Goal: Task Accomplishment & Management: Use online tool/utility

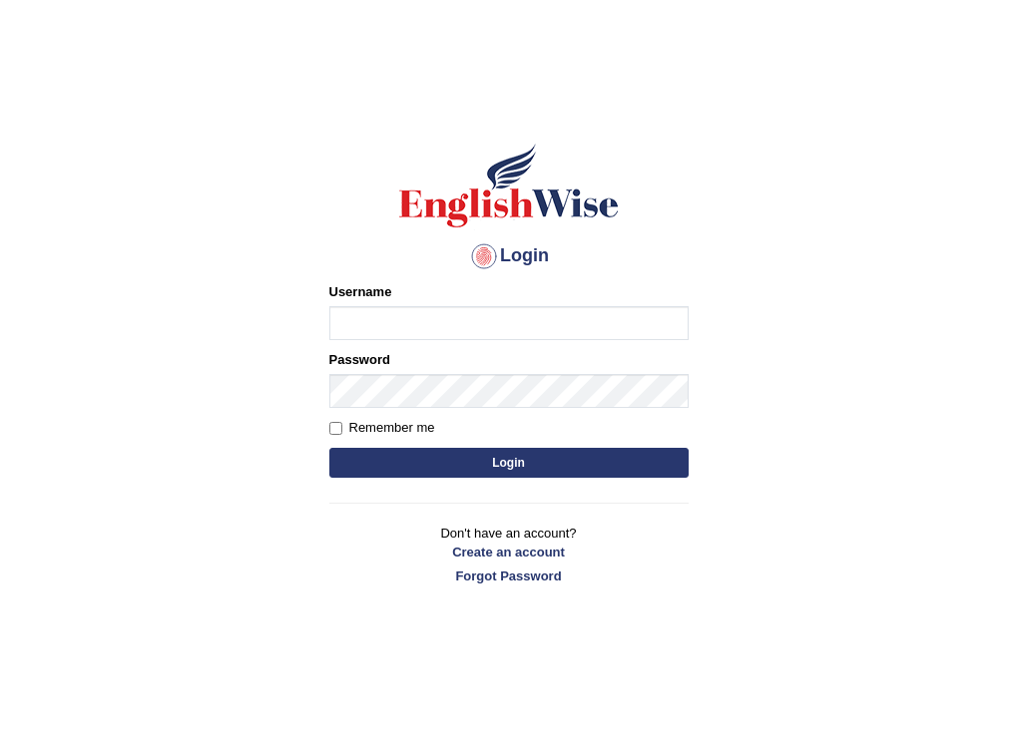
type input "nancy_rana"
click at [571, 476] on button "Login" at bounding box center [508, 463] width 359 height 30
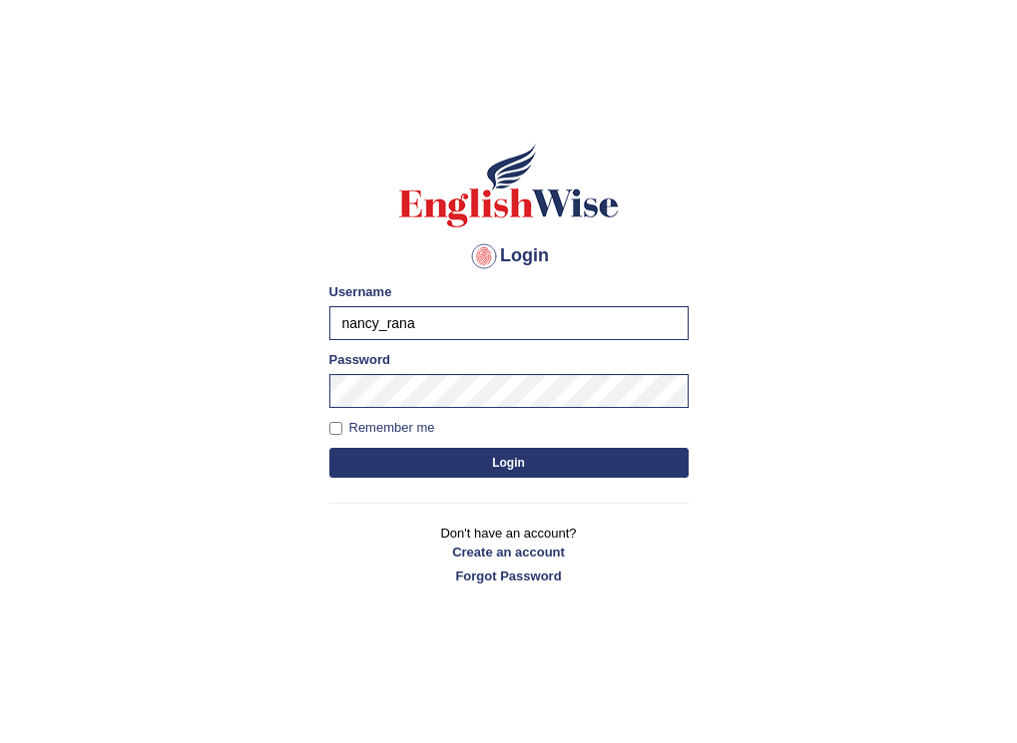
click at [534, 462] on button "Login" at bounding box center [508, 463] width 359 height 30
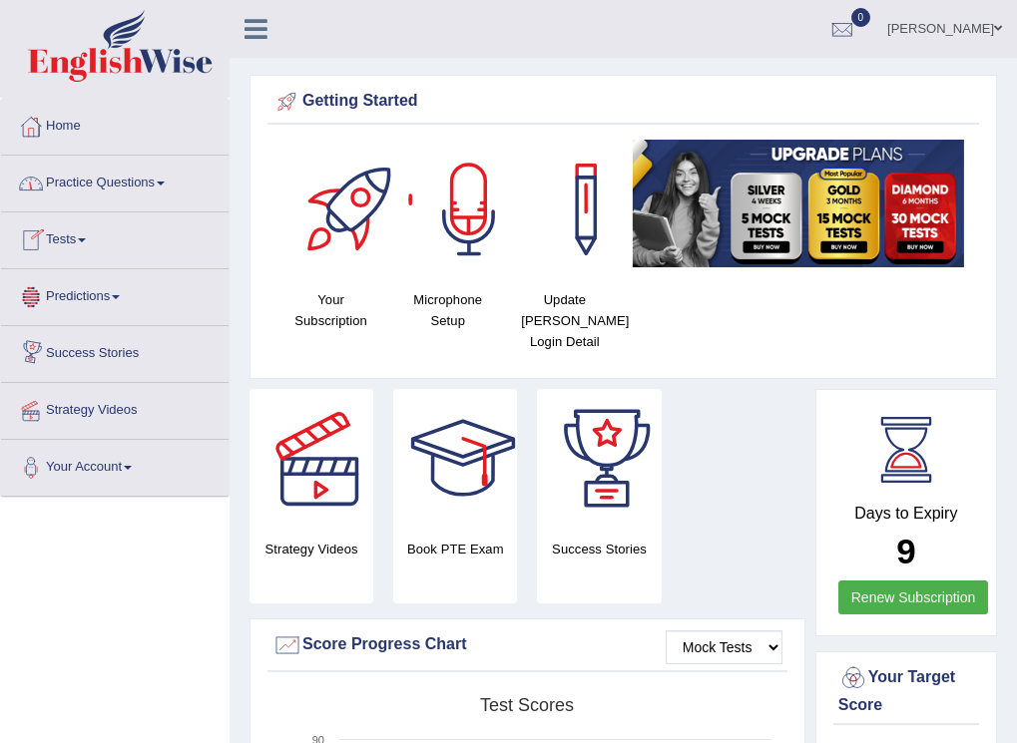
click at [86, 238] on span at bounding box center [82, 240] width 8 height 4
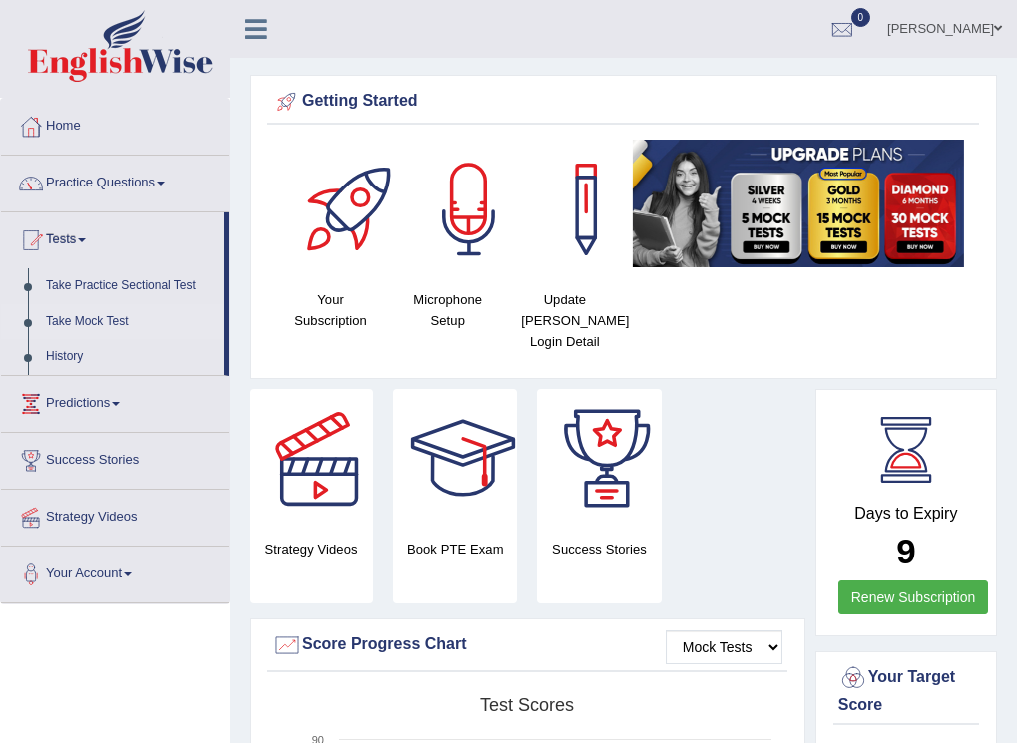
click at [115, 320] on link "Take Mock Test" at bounding box center [130, 322] width 187 height 36
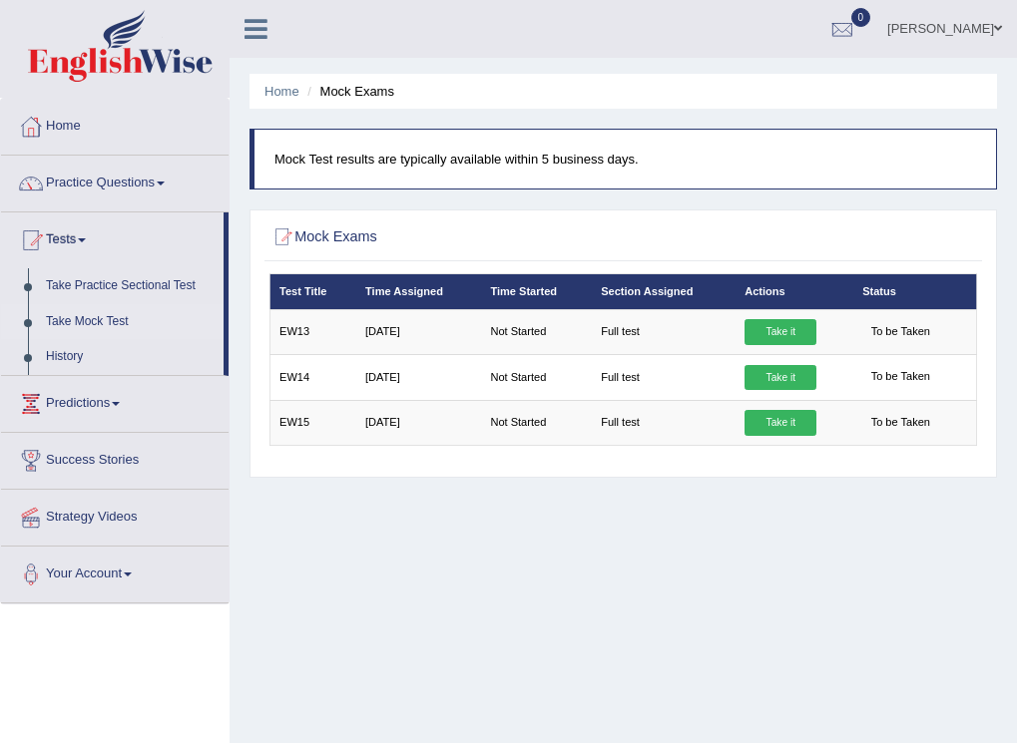
click at [775, 321] on link "Take it" at bounding box center [780, 332] width 72 height 26
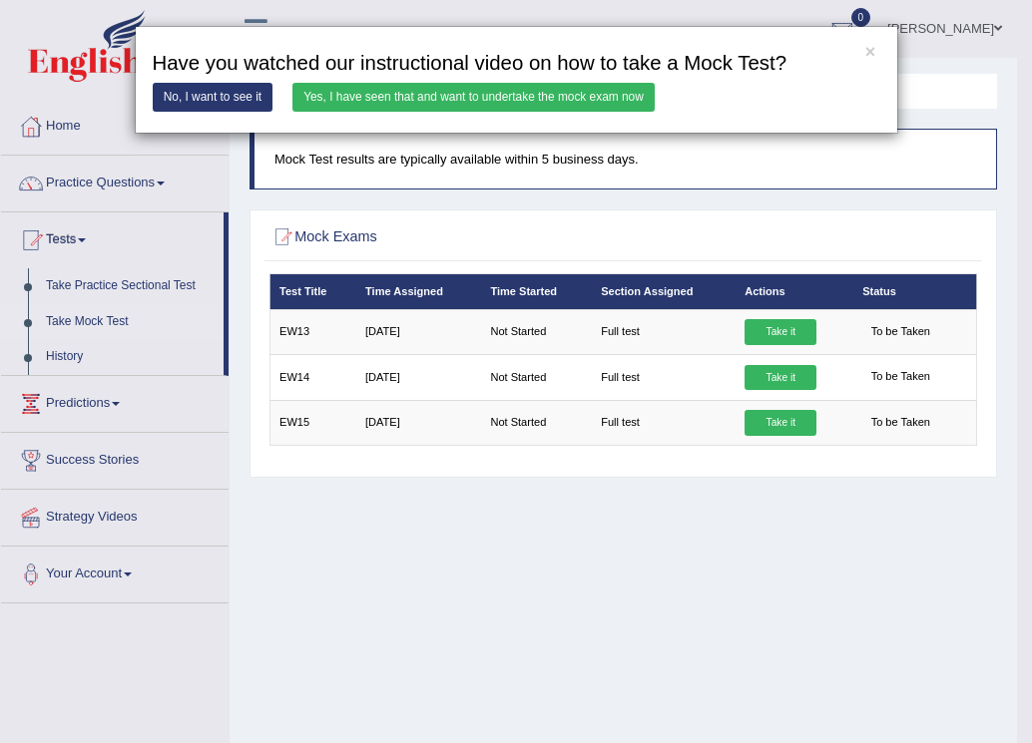
click at [495, 92] on link "Yes, I have seen that and want to undertake the mock exam now" at bounding box center [473, 97] width 362 height 29
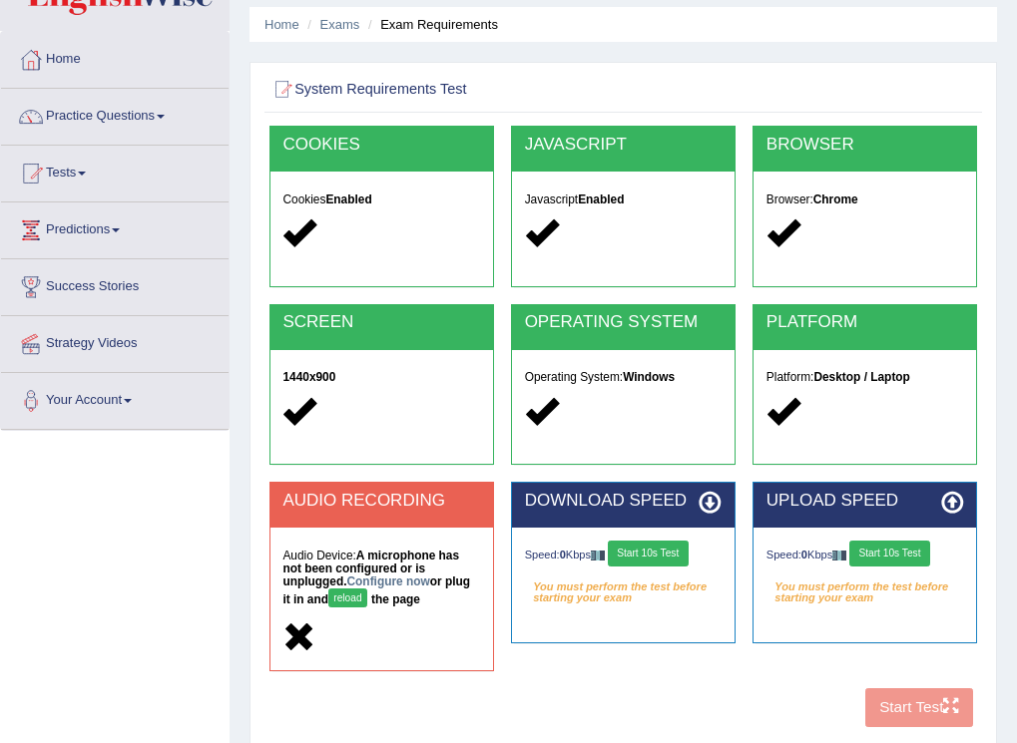
scroll to position [100, 0]
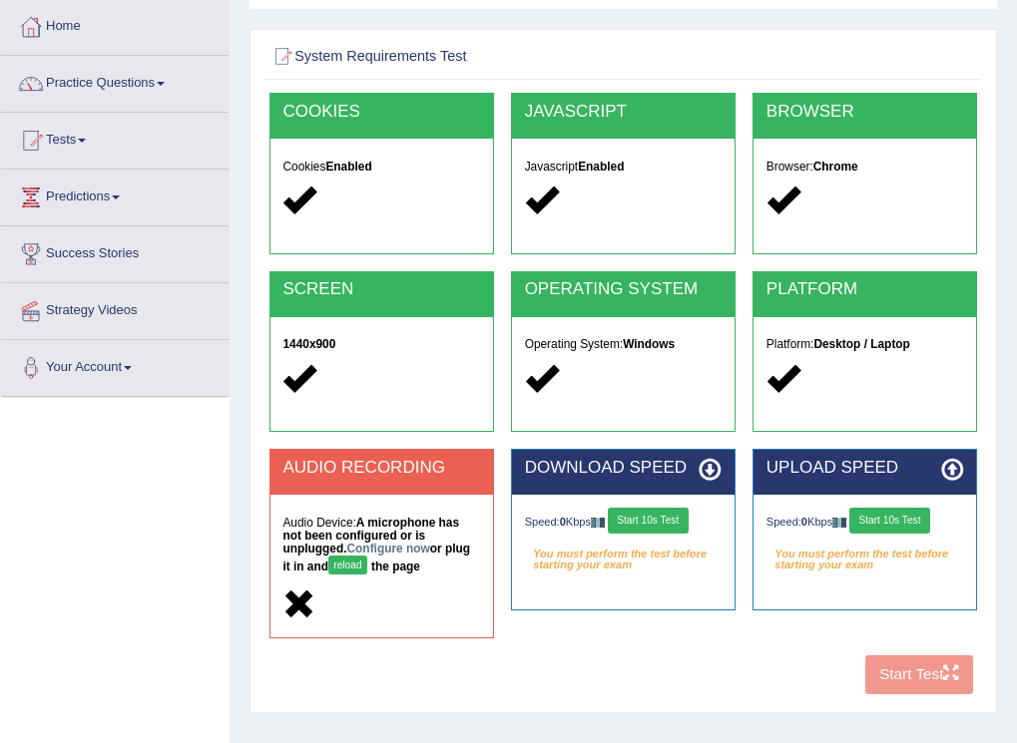
click at [636, 519] on button "Start 10s Test" at bounding box center [648, 521] width 81 height 26
click at [330, 484] on div "AUDIO RECORDING" at bounding box center [381, 472] width 222 height 45
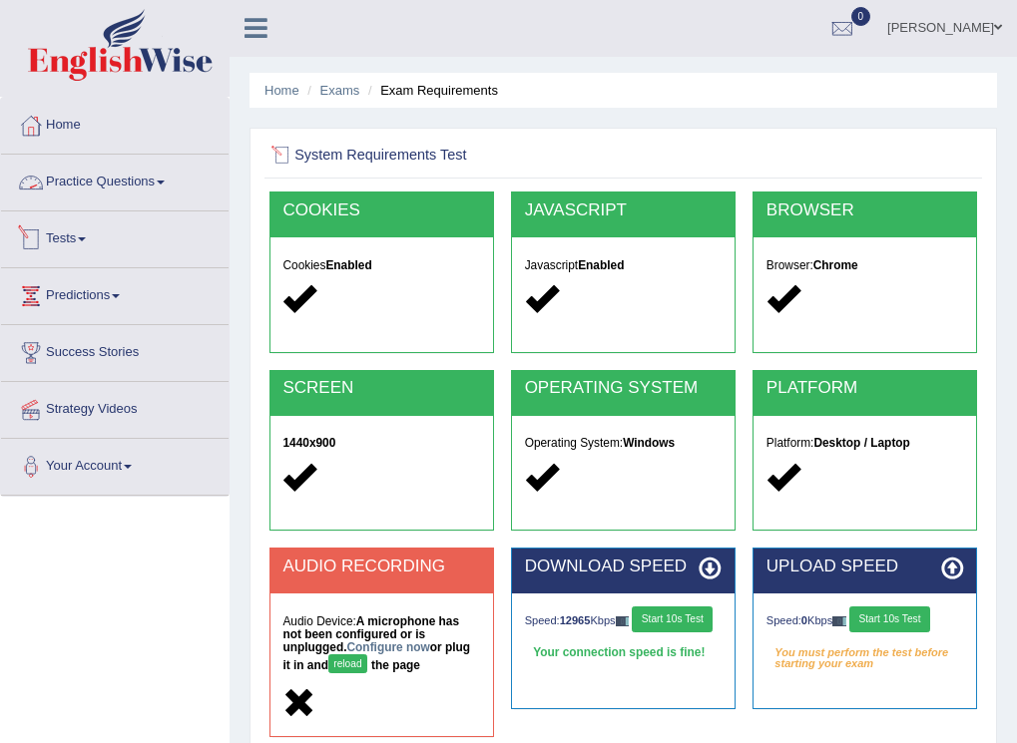
scroll to position [0, 0]
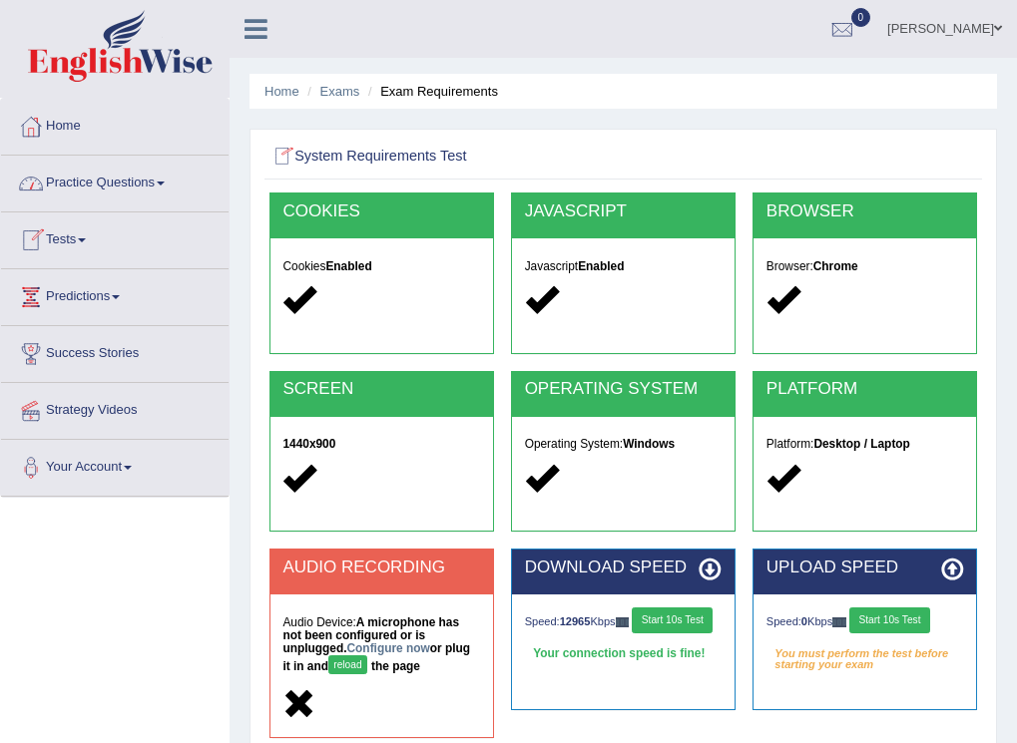
click at [84, 238] on link "Tests" at bounding box center [114, 238] width 227 height 50
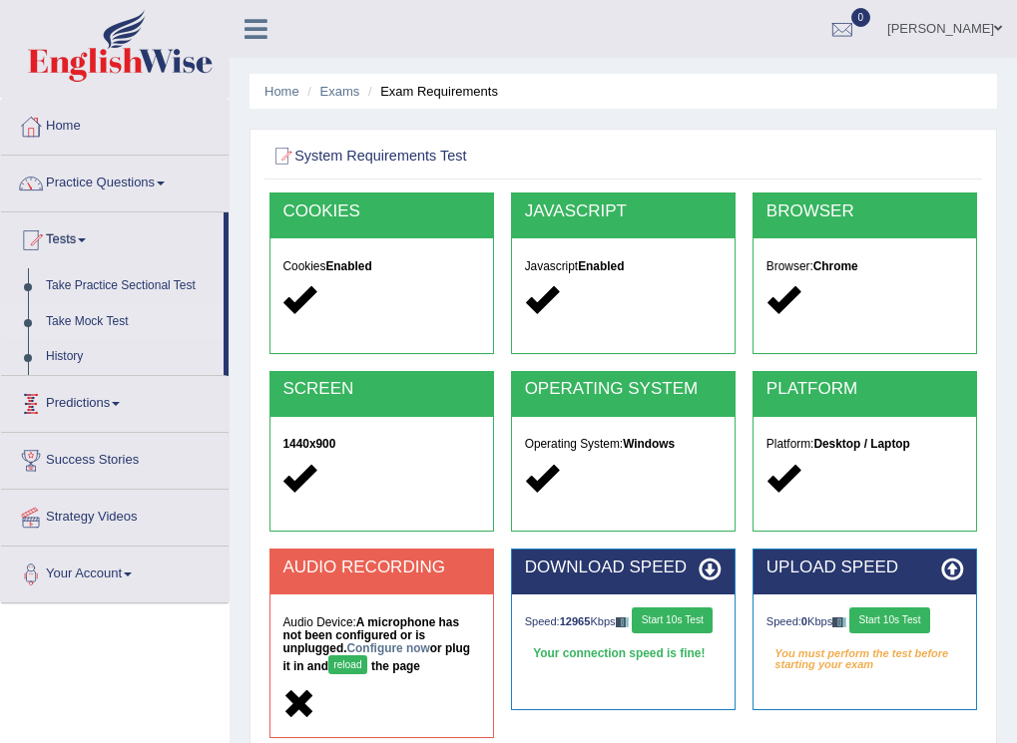
click at [128, 319] on link "Take Mock Test" at bounding box center [130, 322] width 187 height 36
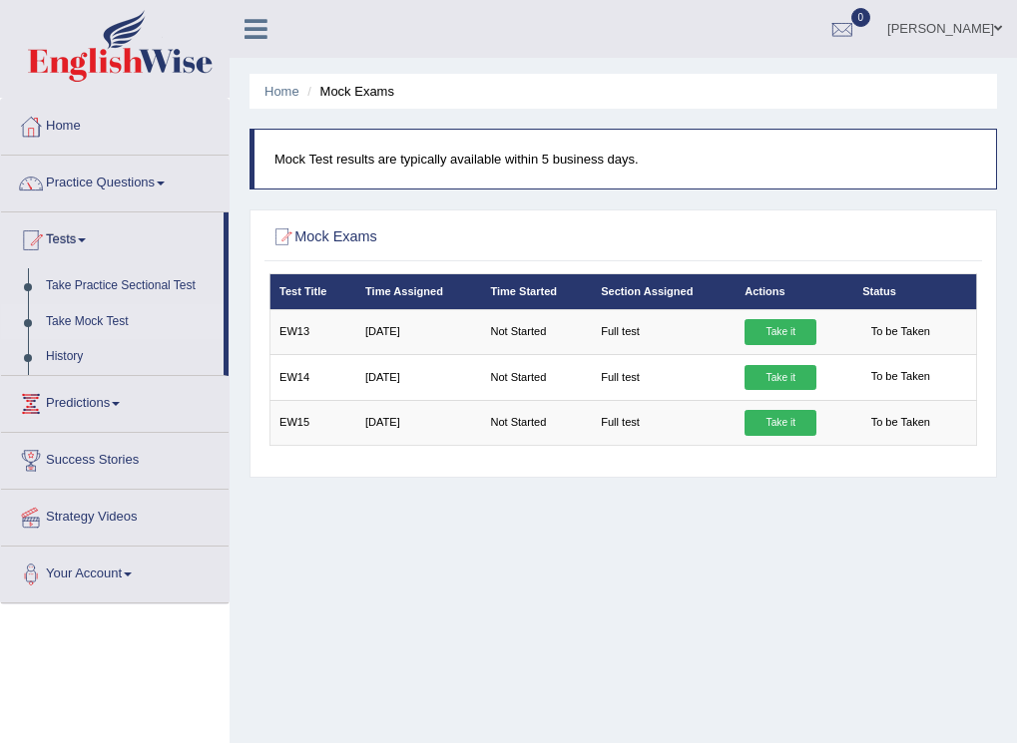
click at [769, 325] on link "Take it" at bounding box center [780, 332] width 72 height 26
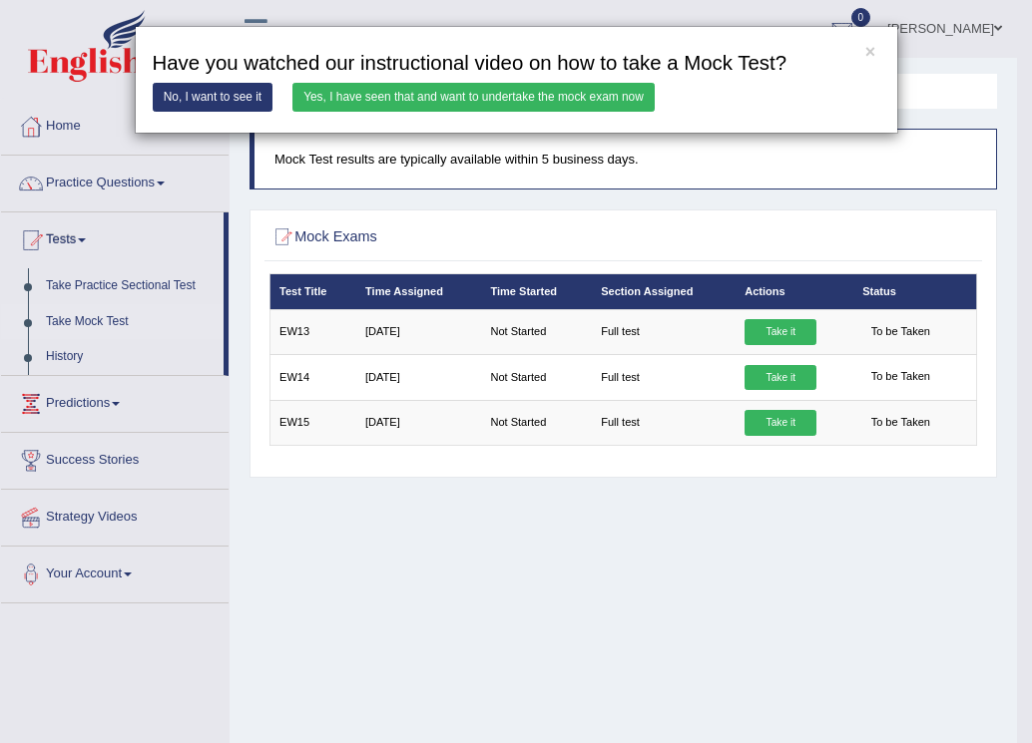
click at [465, 87] on link "Yes, I have seen that and want to undertake the mock exam now" at bounding box center [473, 97] width 362 height 29
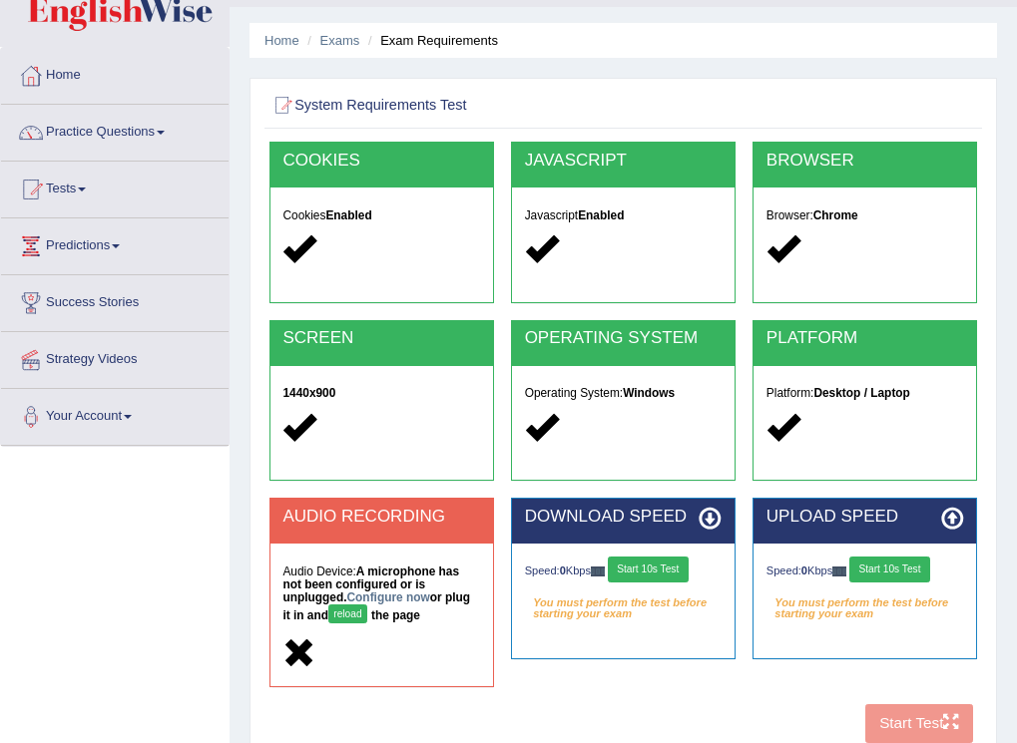
scroll to position [100, 0]
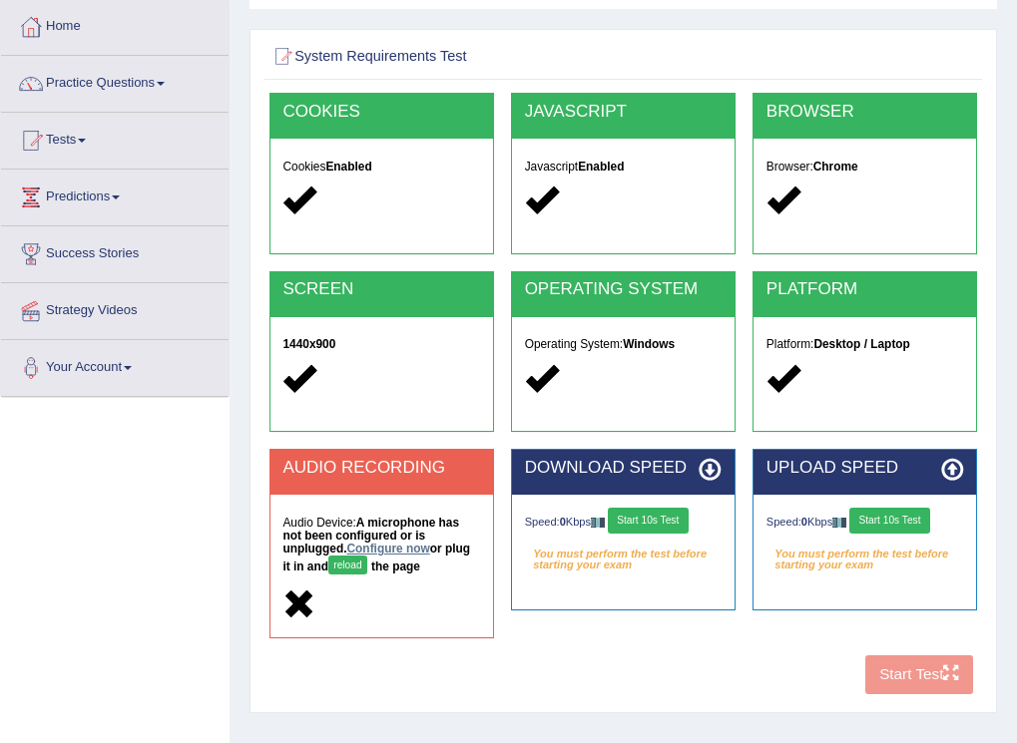
click at [387, 550] on link "Configure now" at bounding box center [388, 549] width 83 height 14
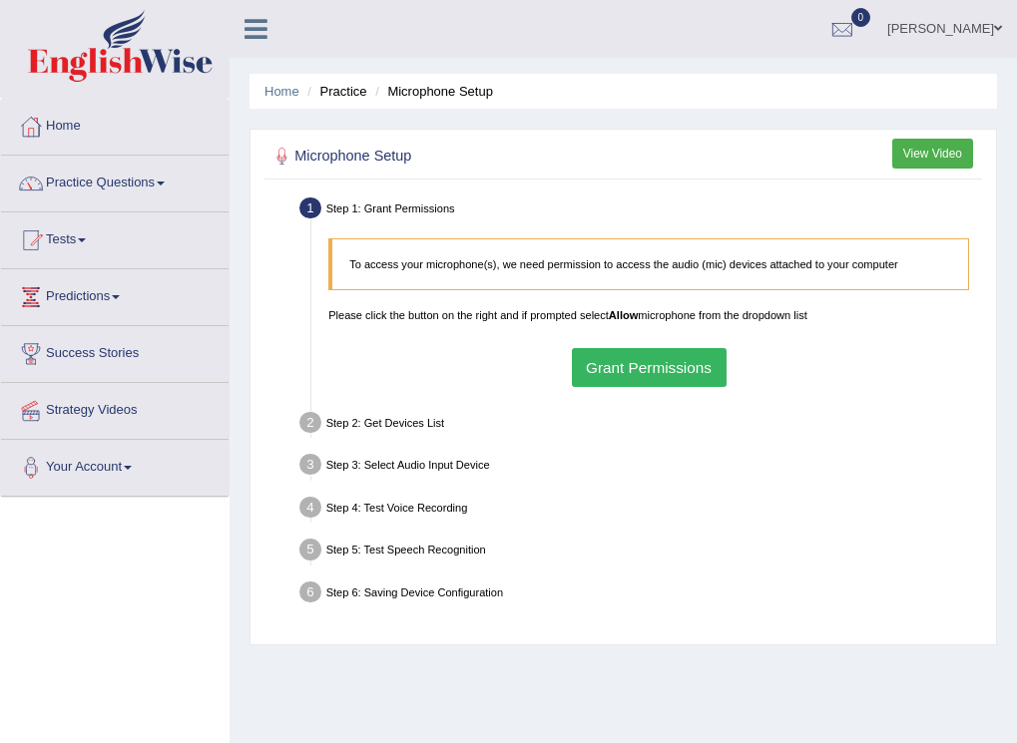
click at [654, 371] on button "Grant Permissions" at bounding box center [649, 367] width 155 height 39
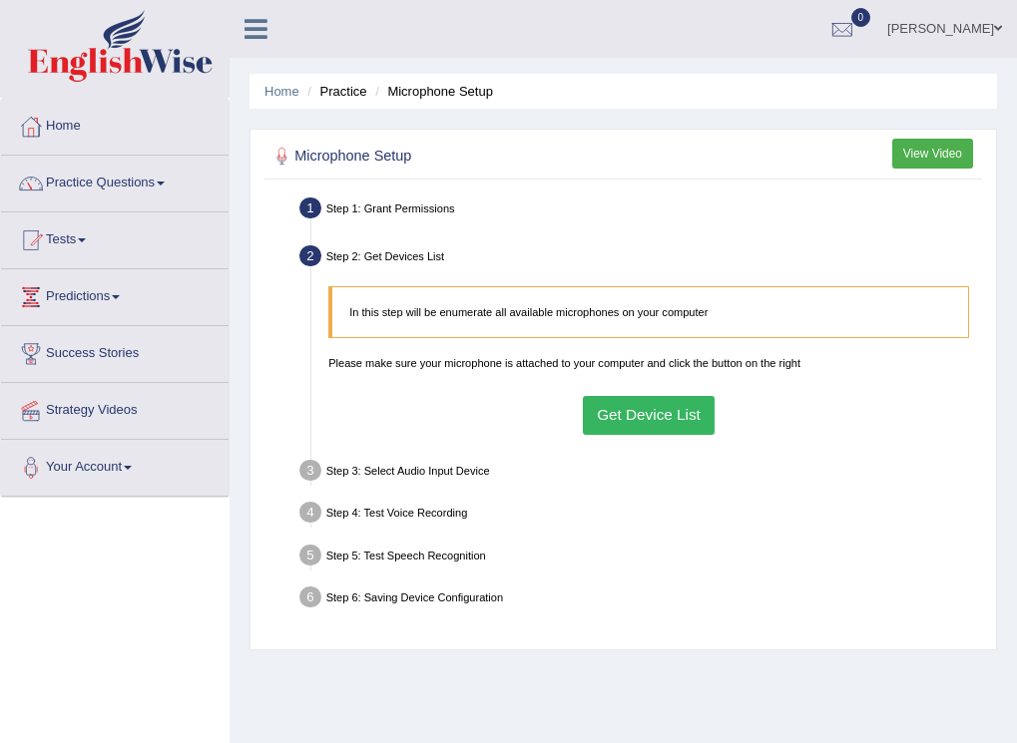
click at [658, 414] on button "Get Device List" at bounding box center [649, 415] width 133 height 39
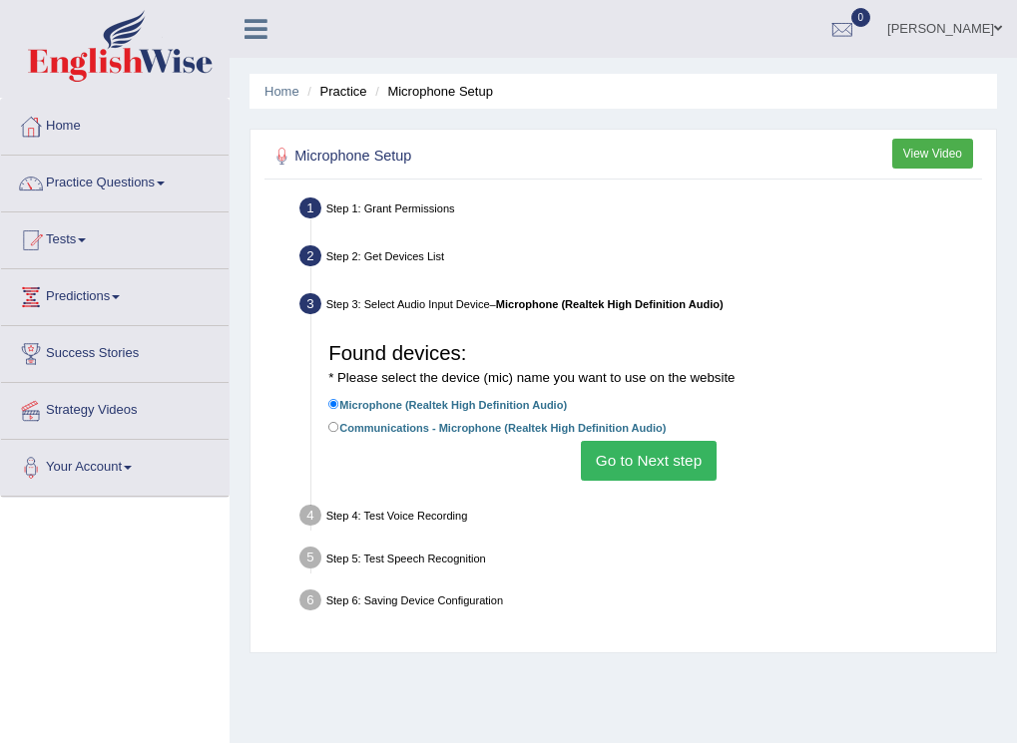
click at [657, 451] on button "Go to Next step" at bounding box center [648, 460] width 135 height 39
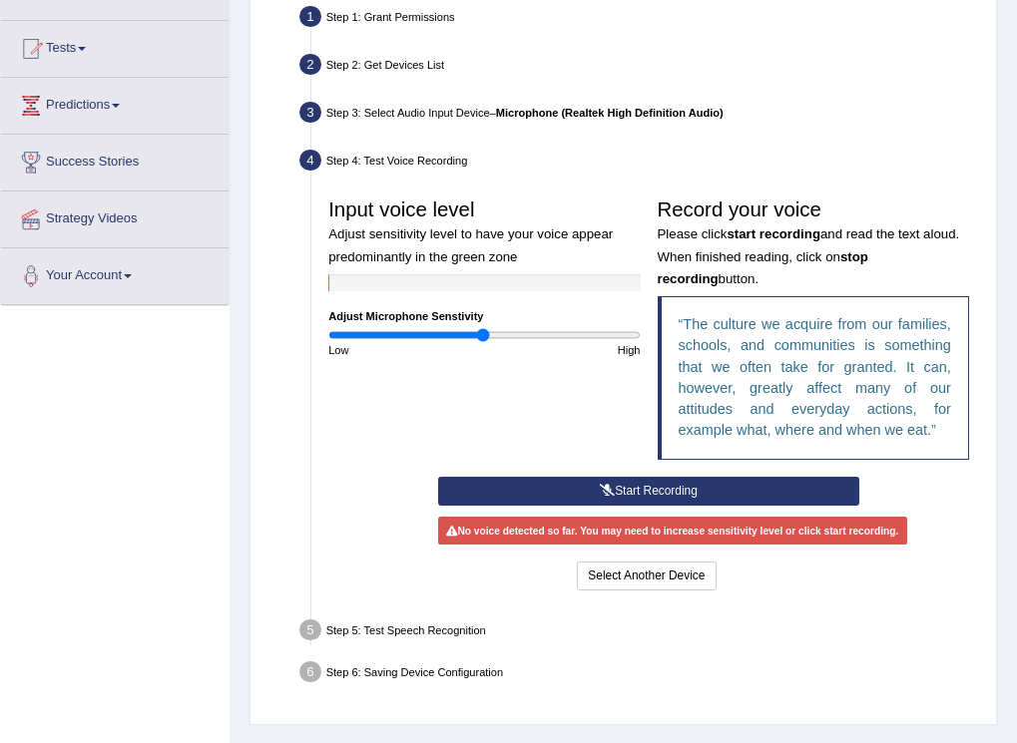
scroll to position [200, 0]
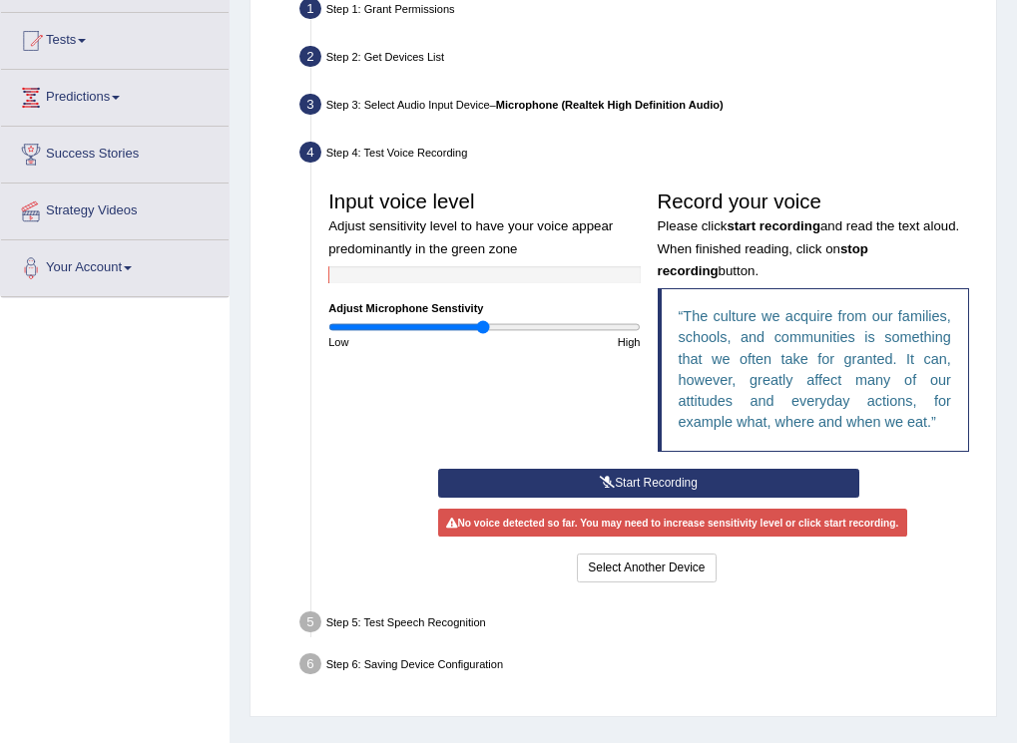
click at [598, 492] on button "Start Recording" at bounding box center [648, 483] width 421 height 29
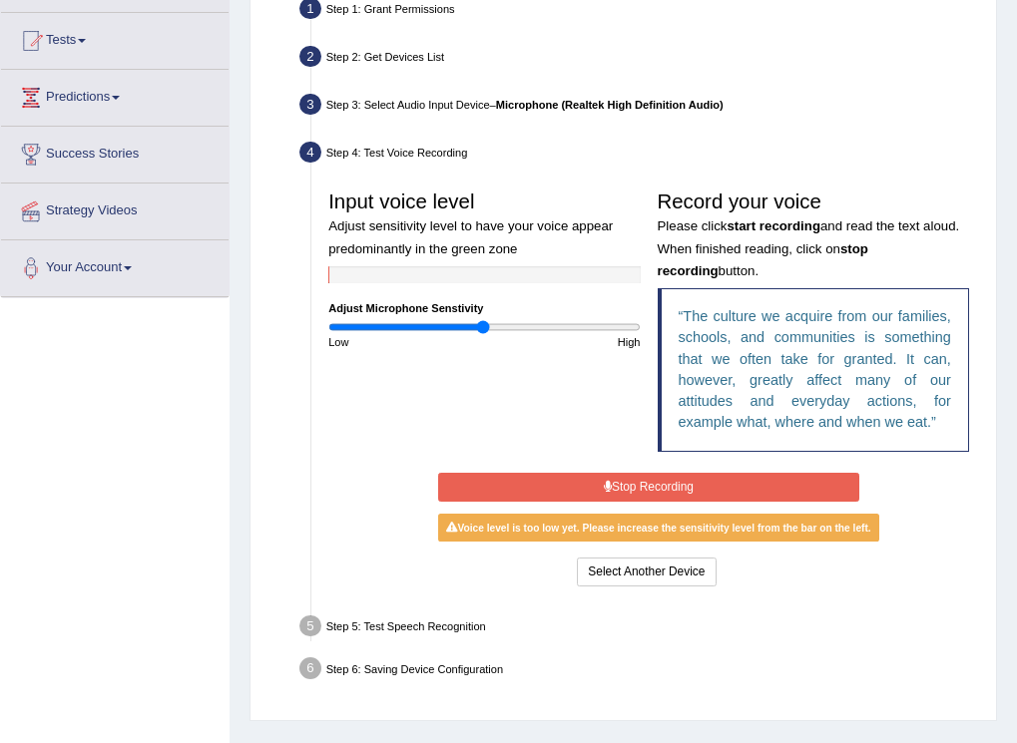
click at [614, 488] on button "Stop Recording" at bounding box center [648, 487] width 421 height 29
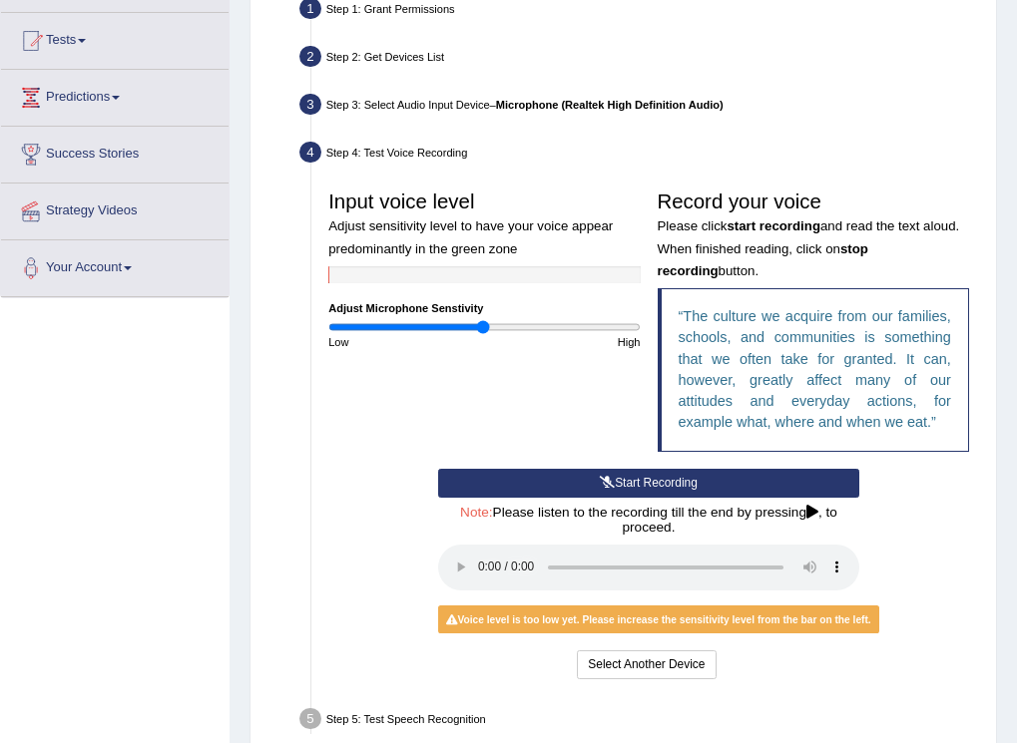
drag, startPoint x: 614, startPoint y: 488, endPoint x: 341, endPoint y: 405, distance: 284.7
click at [341, 405] on div "Input voice level Adjust sensitivity level to have your voice appear predominan…" at bounding box center [648, 325] width 657 height 286
drag, startPoint x: 341, startPoint y: 404, endPoint x: 415, endPoint y: 375, distance: 79.3
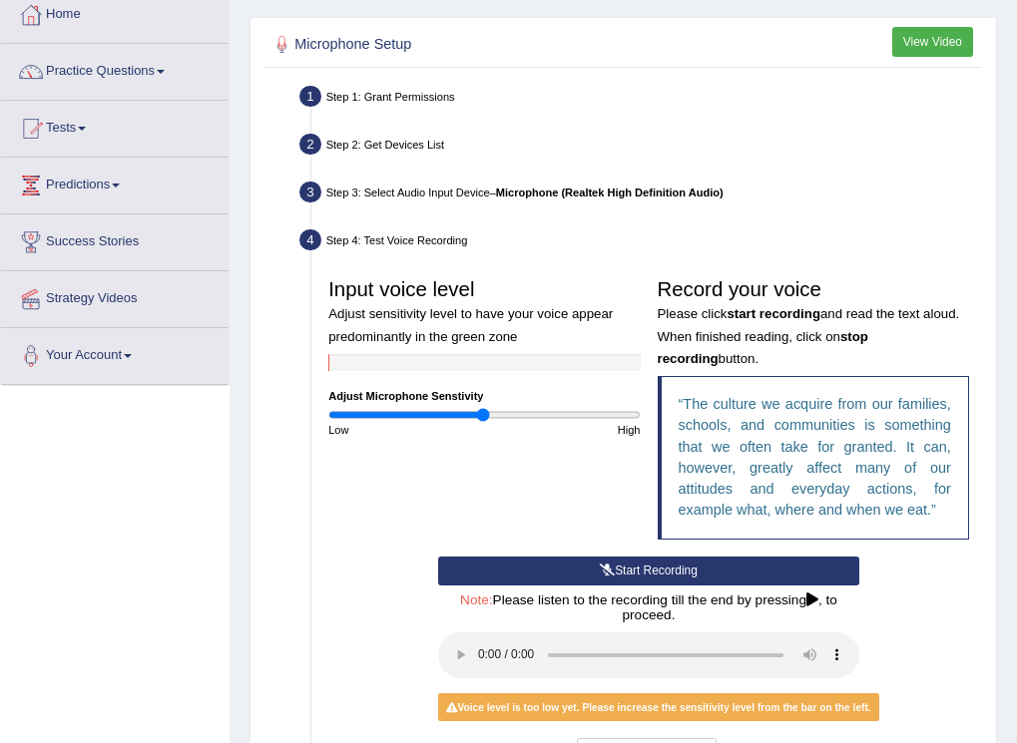
scroll to position [100, 0]
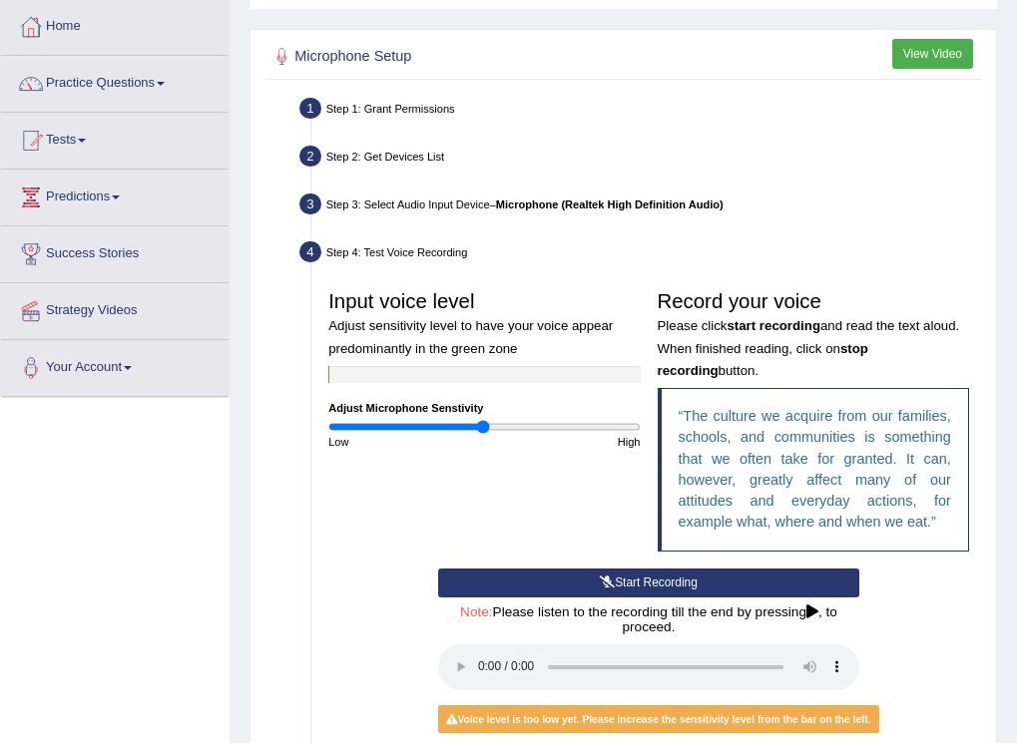
click at [938, 46] on button "View Video" at bounding box center [932, 53] width 81 height 29
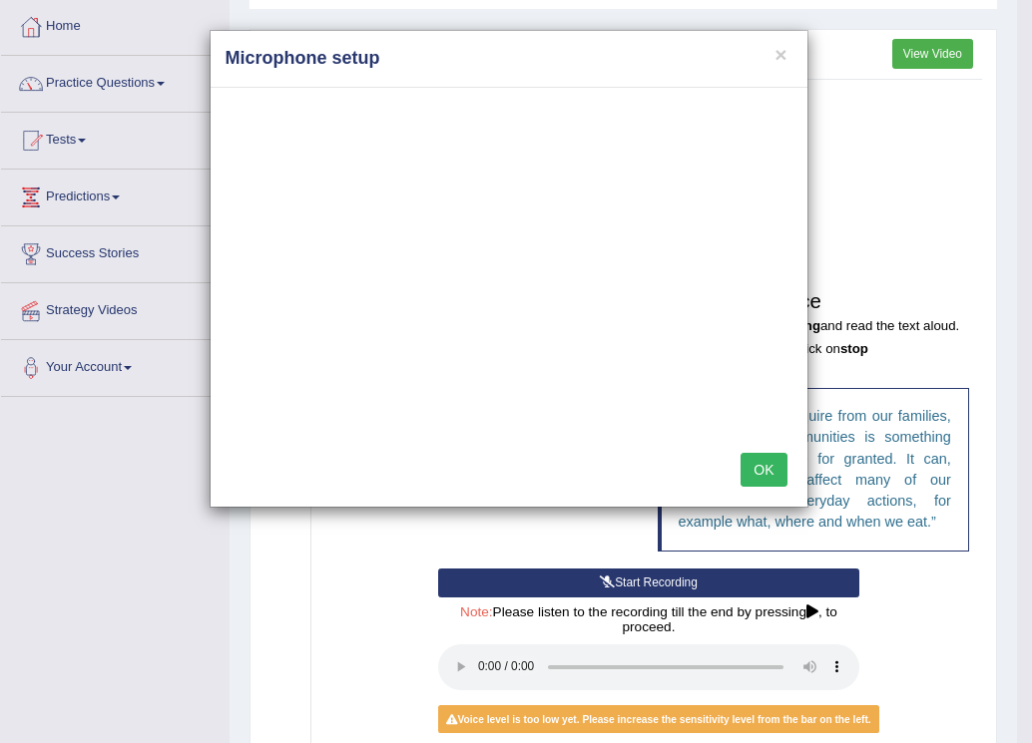
click at [755, 477] on button "OK" at bounding box center [763, 470] width 46 height 34
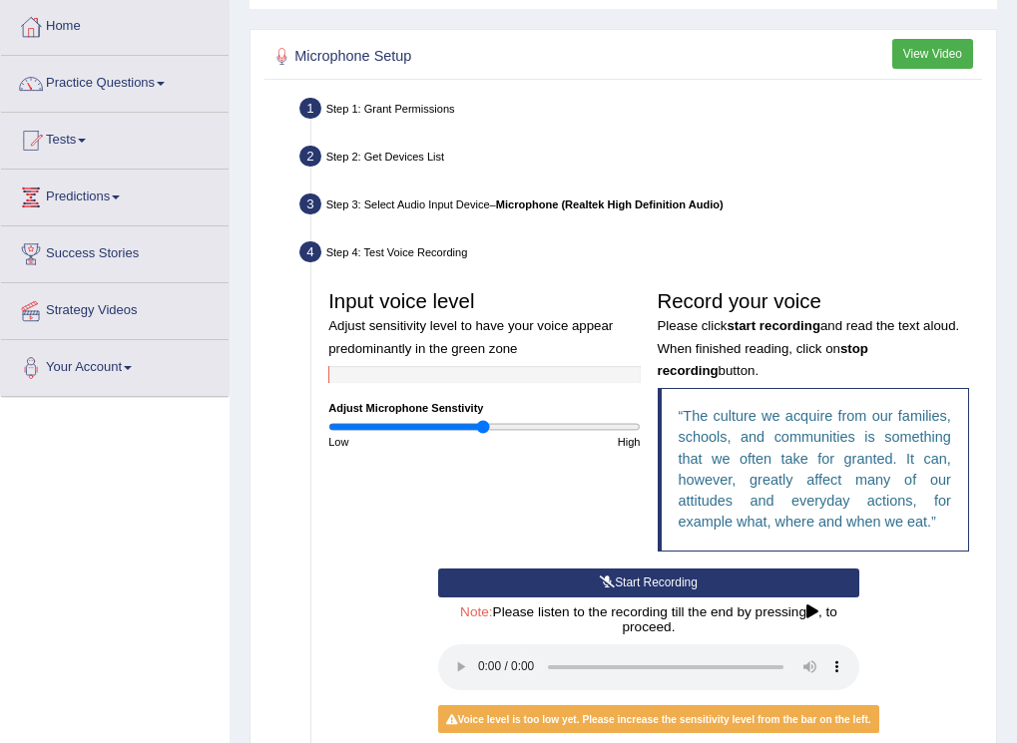
click at [629, 601] on div "Start Recording Stop Recording Note: Please listen to the recording till the en…" at bounding box center [648, 676] width 438 height 215
click at [621, 582] on button "Start Recording" at bounding box center [648, 583] width 421 height 29
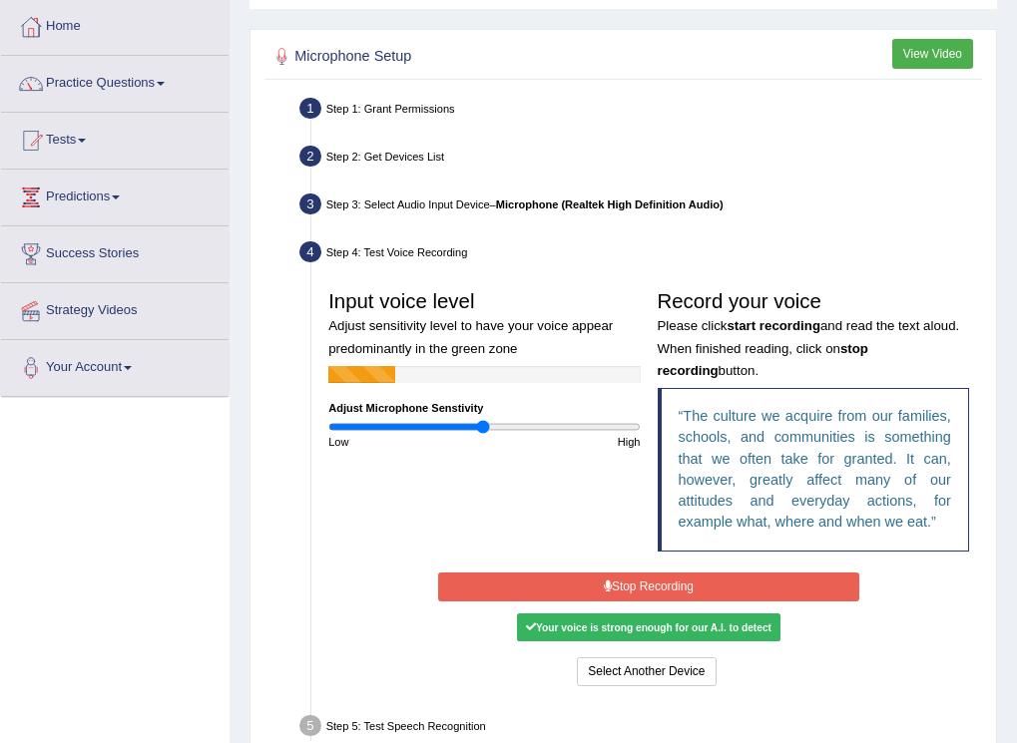
click at [622, 586] on button "Stop Recording" at bounding box center [648, 587] width 421 height 29
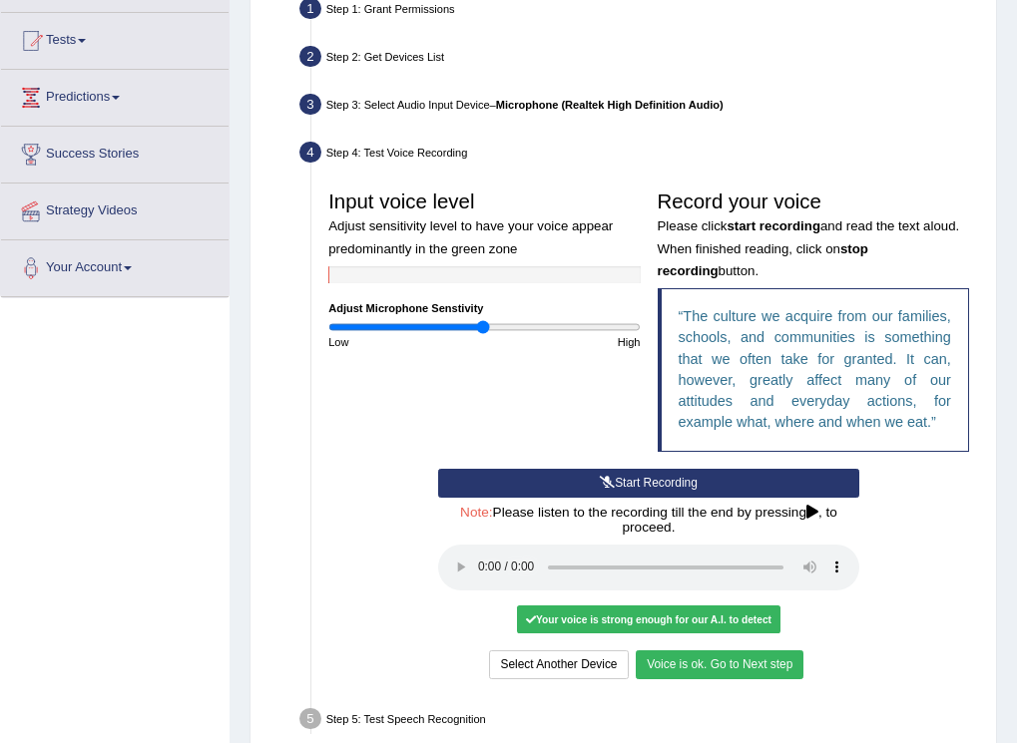
scroll to position [299, 0]
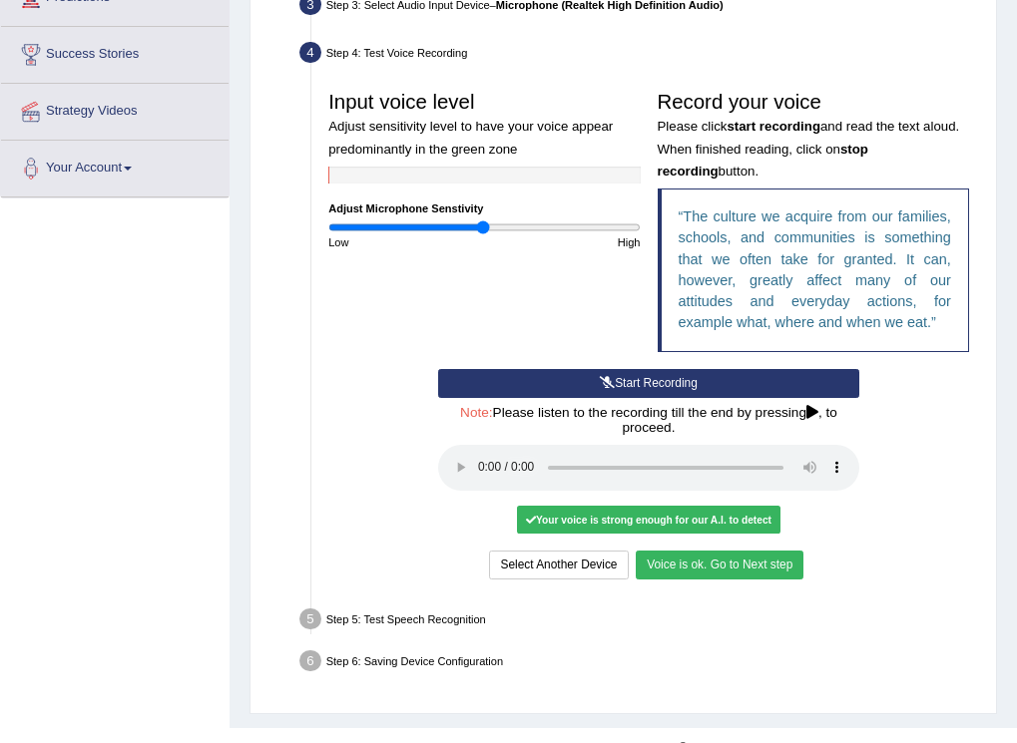
click at [746, 563] on button "Voice is ok. Go to Next step" at bounding box center [720, 565] width 168 height 29
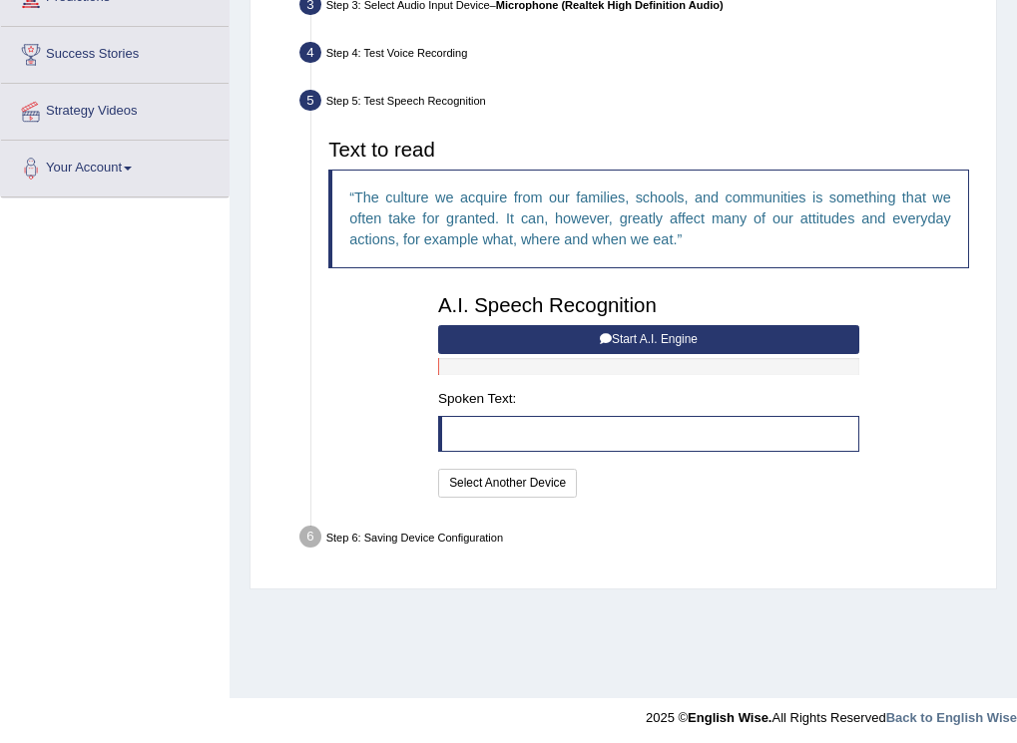
click at [625, 340] on button "Start A.I. Engine" at bounding box center [648, 339] width 421 height 29
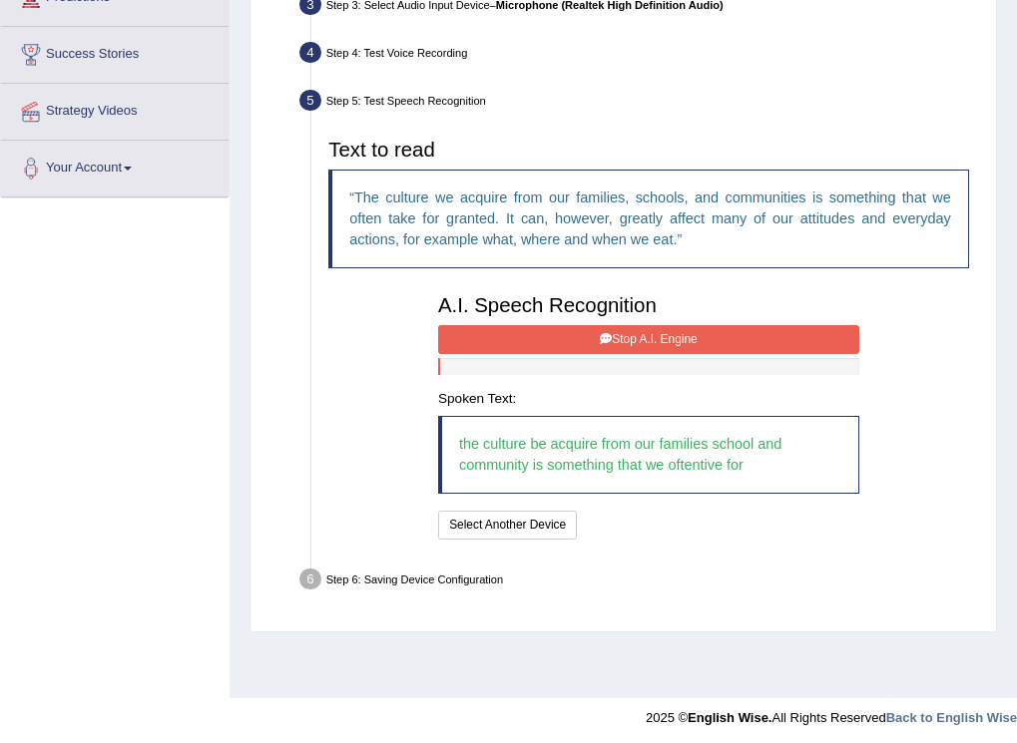
click at [646, 340] on button "Stop A.I. Engine" at bounding box center [648, 339] width 421 height 29
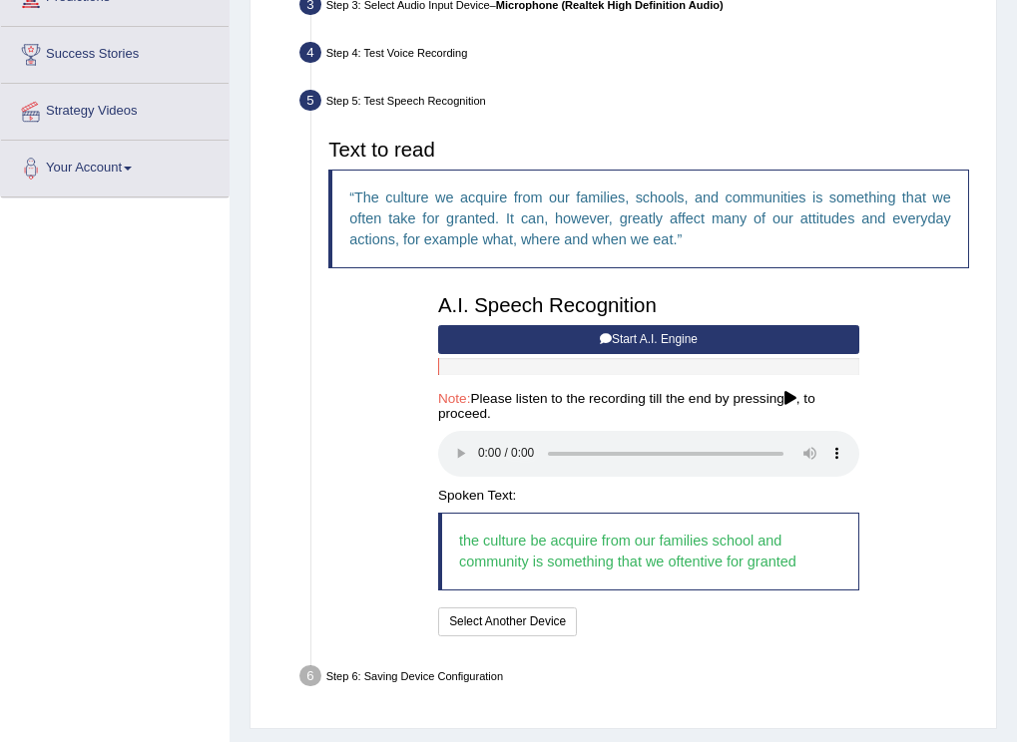
scroll to position [348, 0]
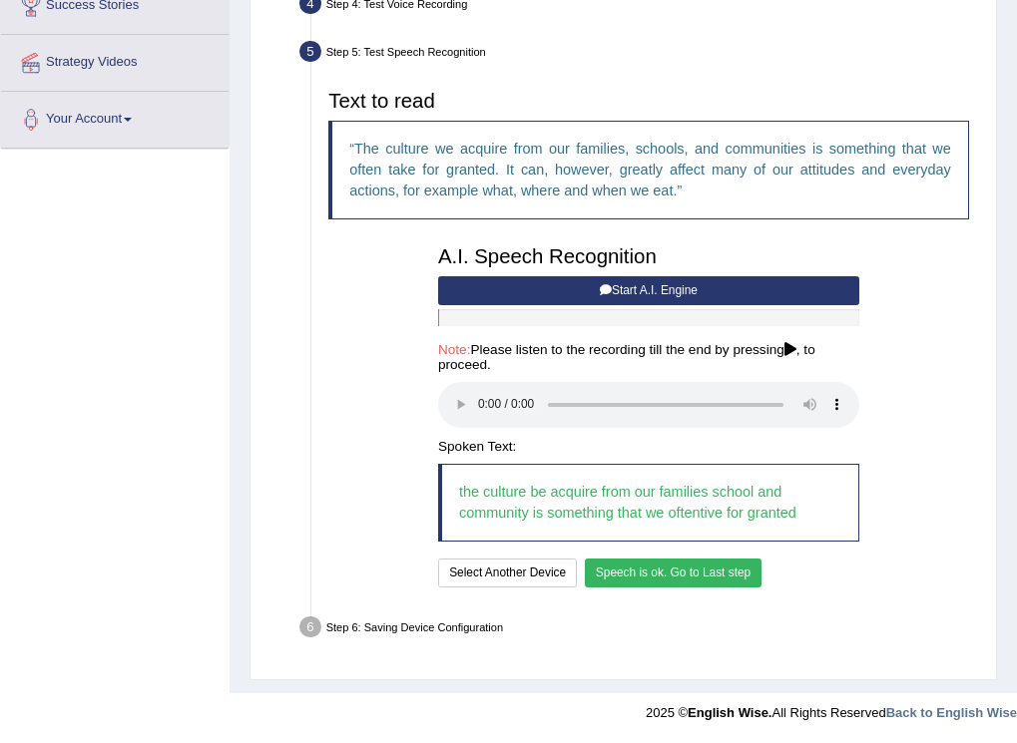
click at [661, 566] on button "Speech is ok. Go to Last step" at bounding box center [674, 573] width 178 height 29
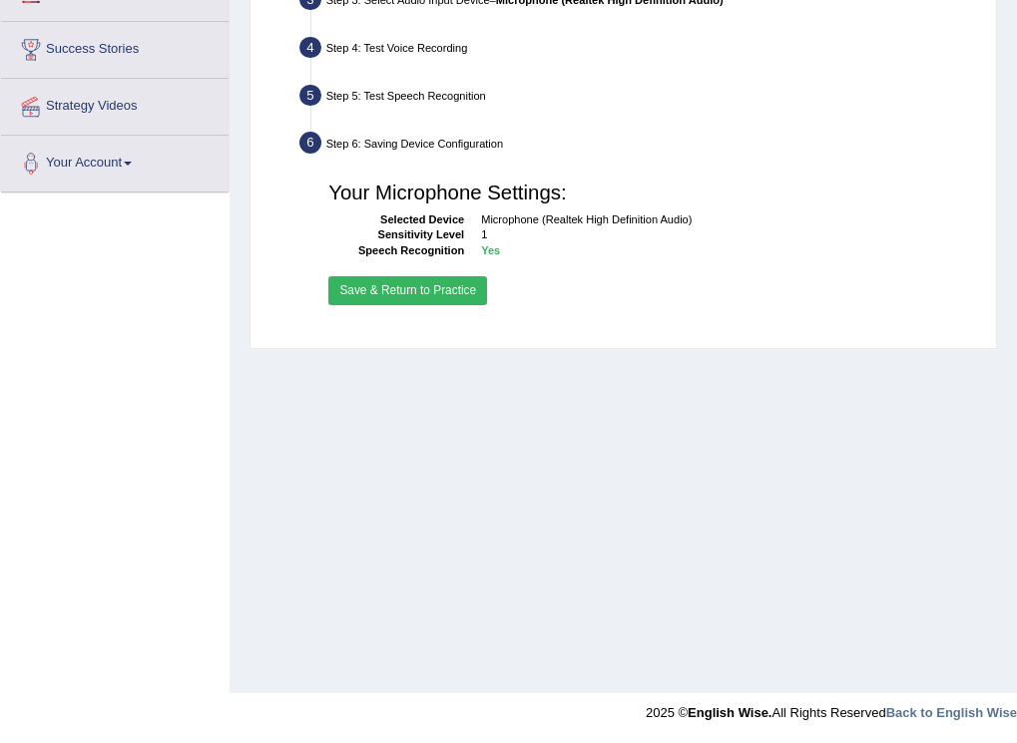
click at [416, 293] on button "Save & Return to Practice" at bounding box center [407, 290] width 159 height 29
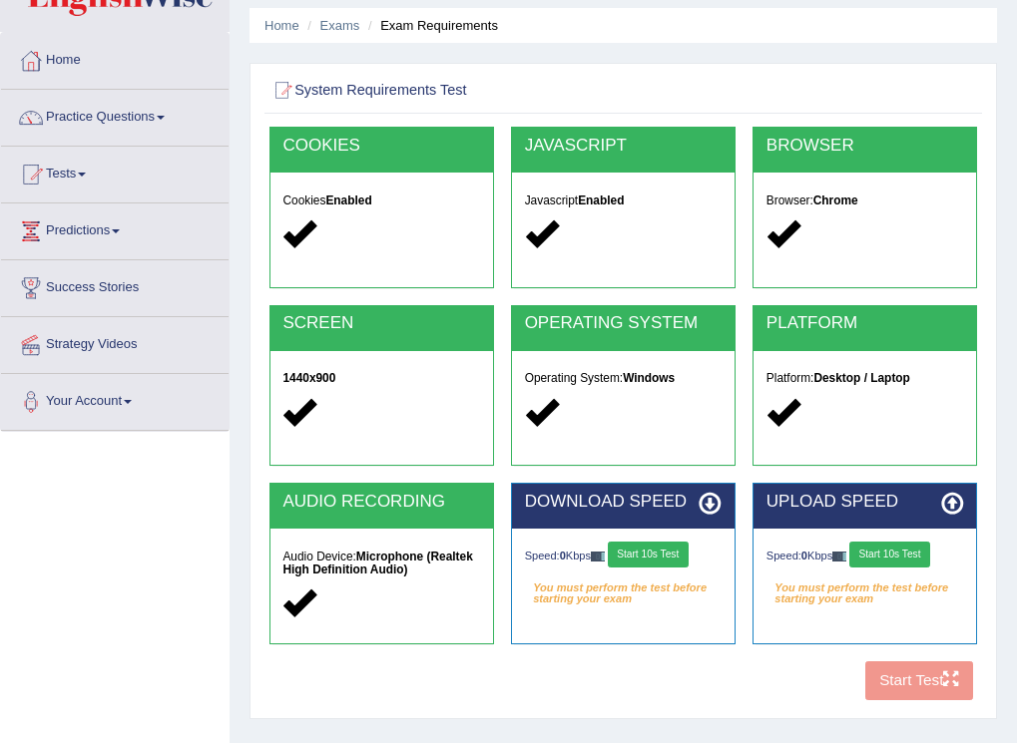
scroll to position [100, 0]
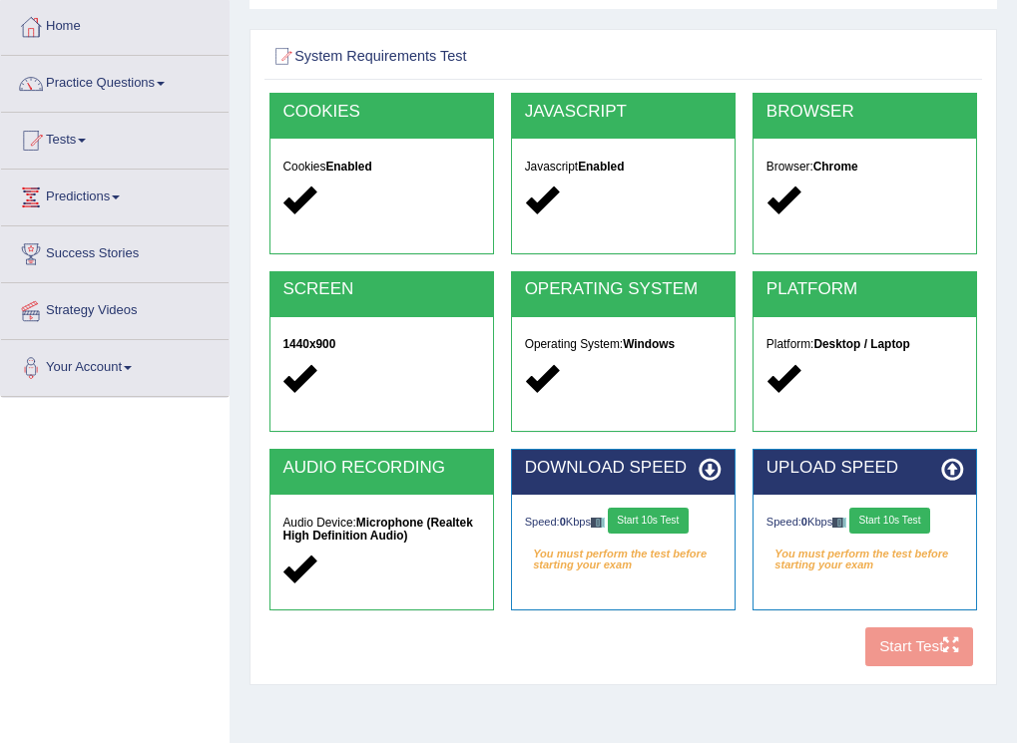
click at [643, 525] on button "Start 10s Test" at bounding box center [648, 521] width 81 height 26
click at [632, 530] on button "Start 10s Test" at bounding box center [672, 521] width 81 height 26
click at [905, 519] on button "Start 10s Test" at bounding box center [889, 521] width 81 height 26
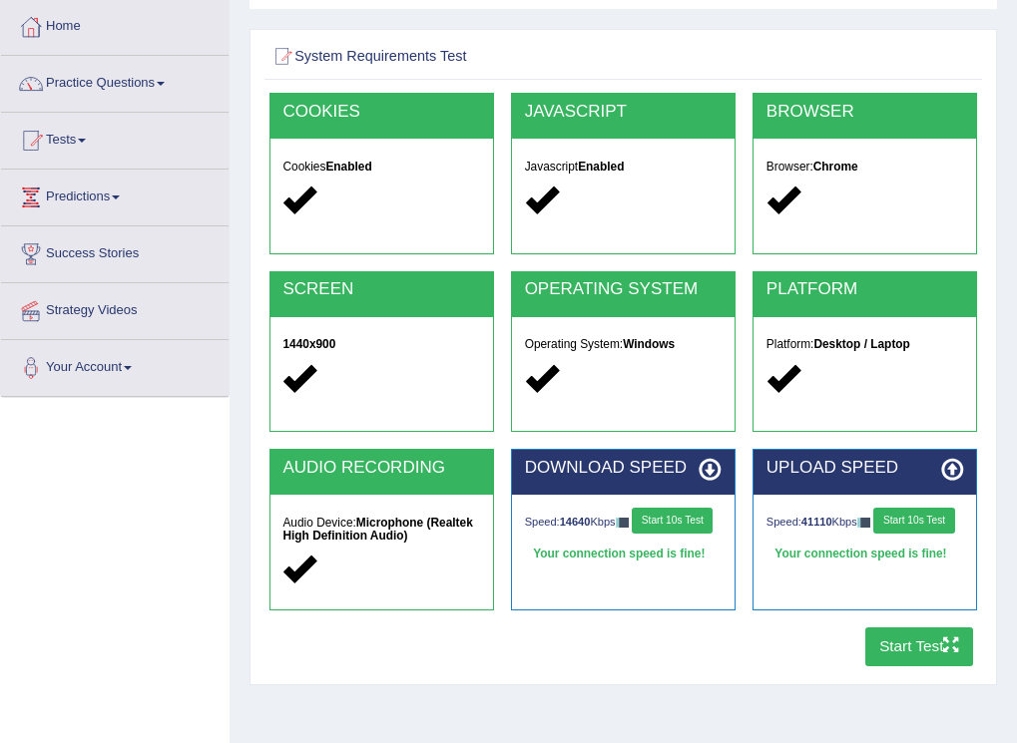
click at [907, 643] on button "Start Test" at bounding box center [919, 647] width 109 height 39
click at [632, 534] on button "Start 10s Test" at bounding box center [672, 521] width 81 height 26
click at [873, 534] on button "Start 10s Test" at bounding box center [913, 521] width 81 height 26
click at [895, 645] on button "Start Test" at bounding box center [919, 647] width 109 height 39
